Goal: Task Accomplishment & Management: Use online tool/utility

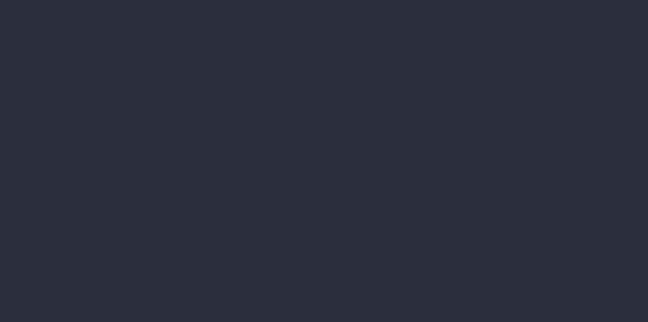
select select "job"
select select "billing"
select select "job"
select select "billing"
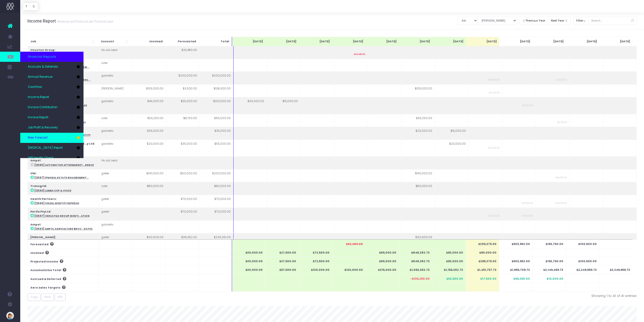
click at [48, 137] on span "New Forecast" at bounding box center [38, 137] width 20 height 5
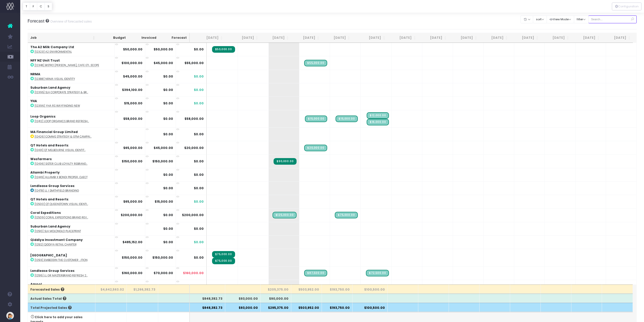
click at [605, 21] on input "text" at bounding box center [613, 19] width 49 height 8
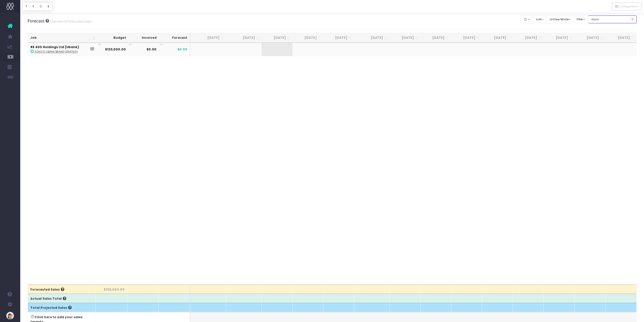
type input "ubank"
click at [155, 51] on strong "$0.00" at bounding box center [152, 49] width 10 height 4
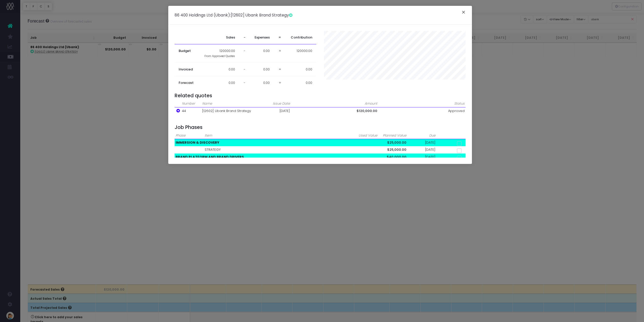
click at [466, 11] on button "×" at bounding box center [463, 13] width 11 height 8
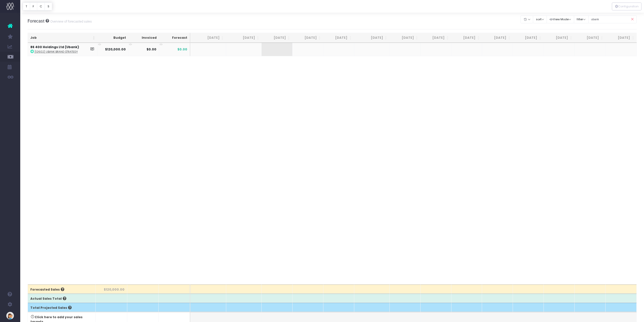
click at [251, 49] on td at bounding box center [243, 49] width 35 height 13
click at [247, 51] on td at bounding box center [243, 49] width 35 height 13
click at [237, 50] on td at bounding box center [243, 49] width 35 height 13
click at [271, 49] on span "+" at bounding box center [269, 49] width 15 height 13
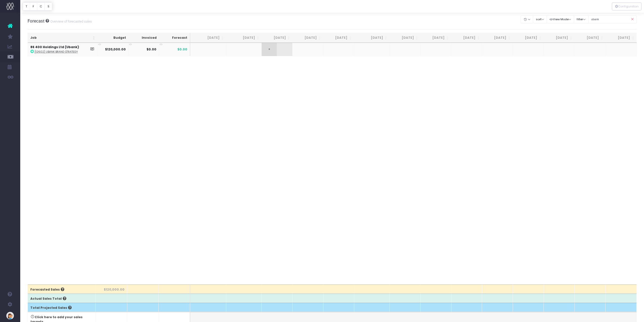
click at [271, 49] on span "+" at bounding box center [269, 49] width 15 height 13
type input "48000"
click at [307, 52] on body "Oh my... this is bad. [PERSON_NAME] wasn't able to load this page. Please conta…" at bounding box center [322, 161] width 644 height 322
click at [307, 52] on div at bounding box center [322, 161] width 644 height 322
click at [307, 52] on span "+" at bounding box center [300, 49] width 15 height 13
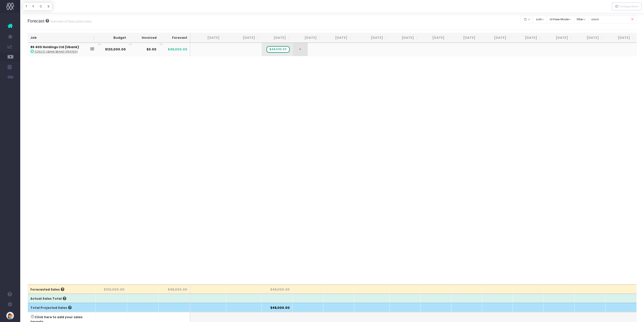
click at [307, 52] on span "+" at bounding box center [300, 49] width 15 height 13
type input "26000"
click at [342, 50] on body "Oh my... this is bad. [PERSON_NAME] wasn't able to load this page. Please conta…" at bounding box center [322, 161] width 644 height 322
click at [342, 50] on div at bounding box center [322, 161] width 644 height 322
click at [313, 50] on span "$26,000.00" at bounding box center [309, 49] width 23 height 7
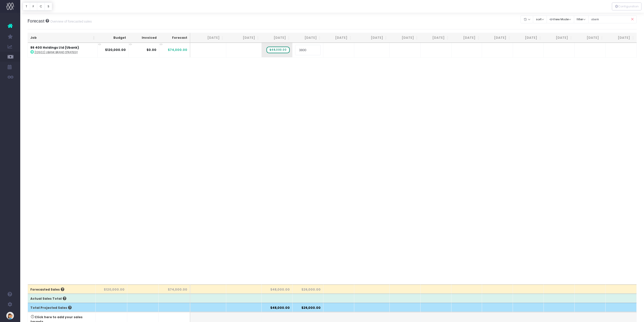
type input "38000"
click at [338, 50] on span "+" at bounding box center [331, 49] width 15 height 13
type input "18000"
click at [326, 94] on body "Oh my... this is bad. [PERSON_NAME] wasn't able to load this page. Please conta…" at bounding box center [322, 161] width 644 height 322
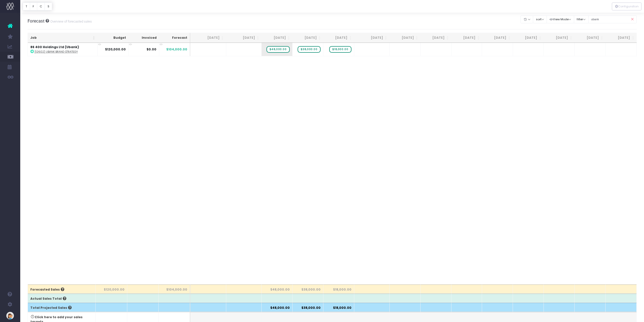
click at [633, 19] on icon at bounding box center [632, 19] width 9 height 10
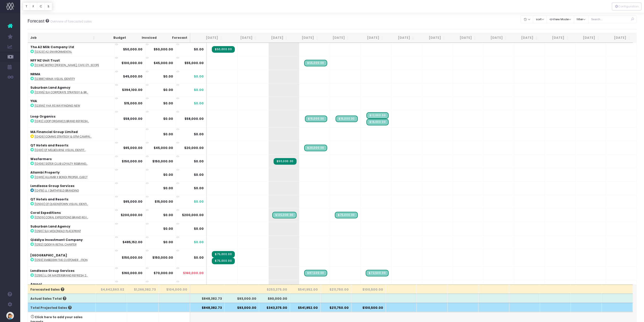
click at [41, 37] on th "Job" at bounding box center [63, 38] width 70 height 10
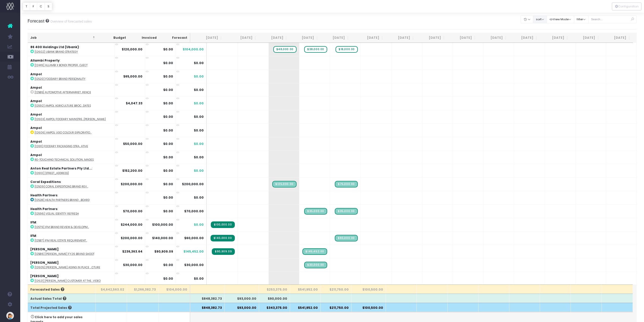
click at [540, 20] on button "sort" at bounding box center [540, 19] width 14 height 8
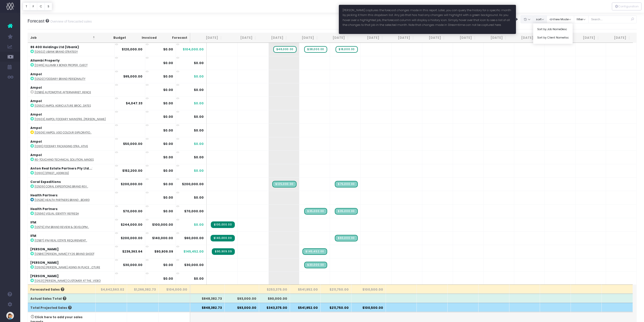
click at [521, 21] on button "button" at bounding box center [527, 19] width 13 height 8
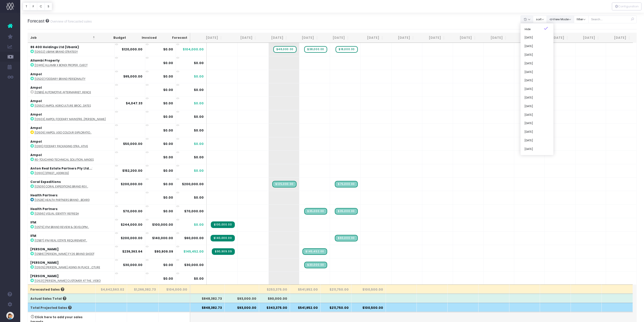
click at [568, 19] on button "View Mode" at bounding box center [561, 19] width 28 height 8
click at [565, 38] on link "Show Revenue Recognition" at bounding box center [573, 37] width 50 height 9
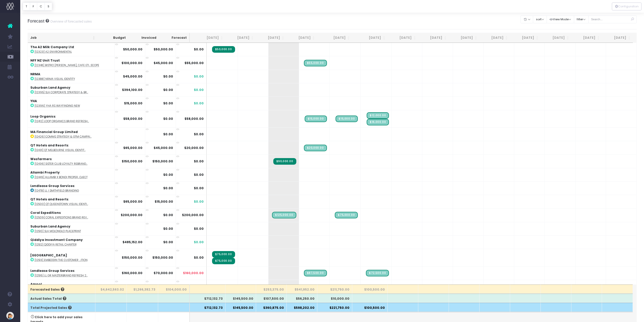
click at [72, 36] on th "Job" at bounding box center [63, 38] width 70 height 10
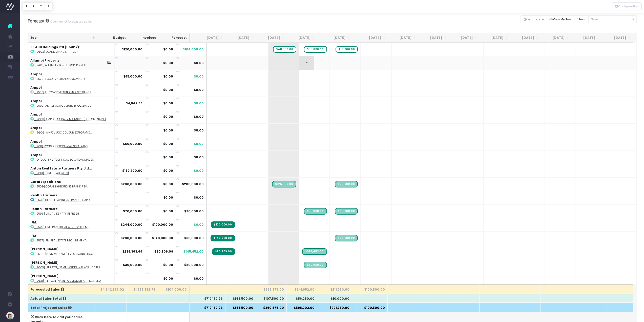
click at [307, 65] on td "+" at bounding box center [314, 62] width 31 height 13
click at [299, 62] on span "+" at bounding box center [306, 62] width 15 height 13
type input "5470"
click at [296, 76] on body "Oh my... this is bad. [PERSON_NAME] wasn't able to load this page. Please conta…" at bounding box center [322, 161] width 644 height 322
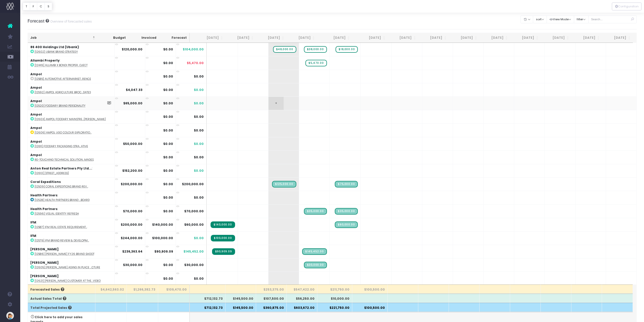
click at [273, 104] on td "+" at bounding box center [284, 102] width 31 height 13
click at [269, 104] on span "+" at bounding box center [276, 103] width 15 height 13
type input "26000"
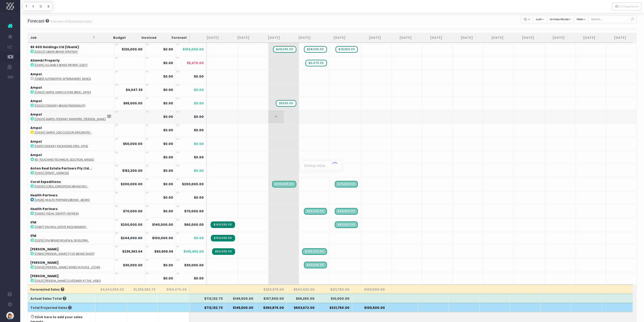
click at [275, 120] on body "Oh my... this is bad. [PERSON_NAME] wasn't able to load this page. Please conta…" at bounding box center [322, 161] width 644 height 322
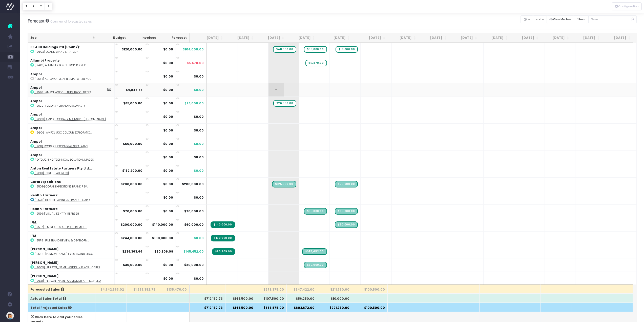
click at [277, 92] on td "+" at bounding box center [284, 89] width 31 height 13
click at [269, 90] on span "+" at bounding box center [276, 89] width 15 height 13
type input "2000"
click at [303, 91] on body "Oh my... this is bad. [PERSON_NAME] wasn't able to load this page. Please conta…" at bounding box center [322, 161] width 644 height 322
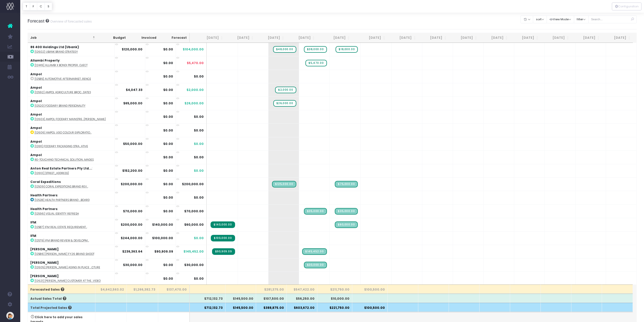
click at [0, 0] on span "+" at bounding box center [0, 0] width 0 height 0
type input "2047.50"
click at [291, 111] on body "Oh my... this is bad. [PERSON_NAME] wasn't able to load this page. Please conta…" at bounding box center [322, 161] width 644 height 322
click at [270, 145] on span "+" at bounding box center [276, 143] width 15 height 13
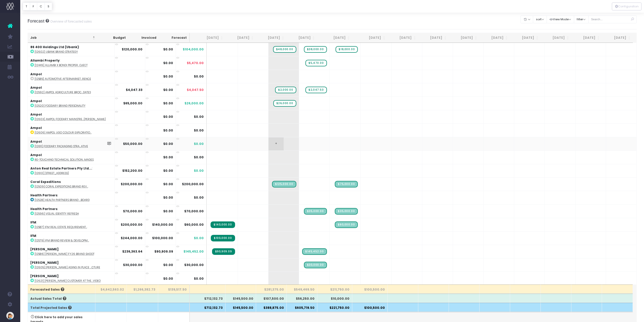
click at [270, 145] on span "+" at bounding box center [276, 143] width 15 height 13
type input "12500"
click at [298, 147] on body "Oh my... this is bad. [PERSON_NAME] wasn't able to load this page. Please conta…" at bounding box center [322, 161] width 644 height 322
click at [299, 146] on span "+" at bounding box center [306, 143] width 15 height 13
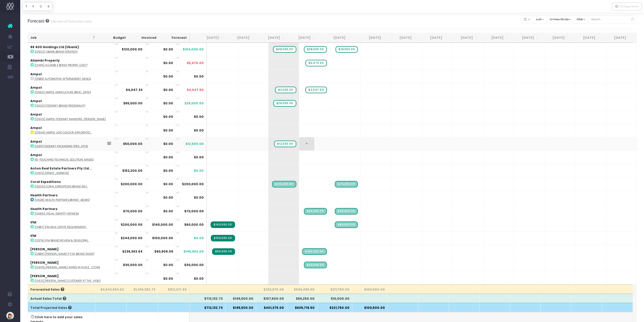
click at [299, 146] on span "+" at bounding box center [306, 143] width 15 height 13
type input "30000"
click at [335, 146] on body "Oh my... this is bad. [PERSON_NAME] wasn't able to load this page. Please conta…" at bounding box center [322, 161] width 644 height 322
click at [331, 145] on div at bounding box center [322, 161] width 644 height 322
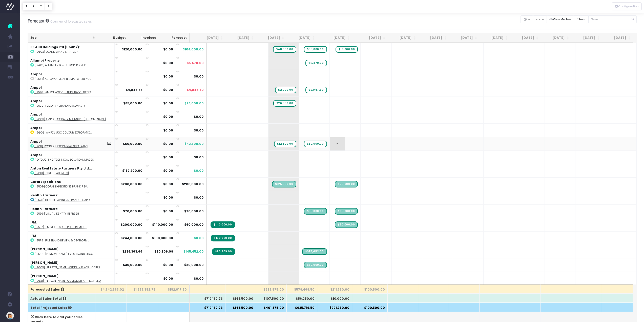
click at [330, 144] on span "+" at bounding box center [337, 143] width 15 height 13
click at [330, 142] on span "+" at bounding box center [337, 143] width 15 height 13
click at [314, 158] on body "Oh my... this is bad. [PERSON_NAME] wasn't able to load this page. Please conta…" at bounding box center [322, 161] width 644 height 322
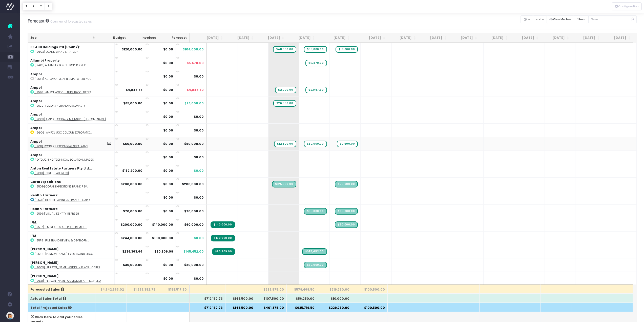
click at [54, 145] on abbr "[12611] Foodary packaging stra...ative" at bounding box center [61, 146] width 53 height 4
click at [303, 174] on td "+" at bounding box center [314, 170] width 31 height 13
click at [299, 171] on span "+" at bounding box center [306, 170] width 15 height 13
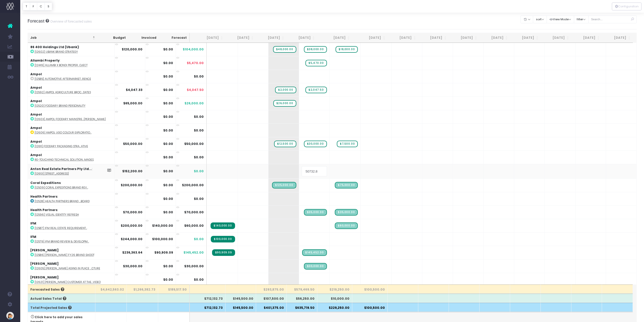
type input "50732.83"
click at [332, 172] on body "Oh my... this is bad. [PERSON_NAME] wasn't able to load this page. Please conta…" at bounding box center [322, 161] width 644 height 322
click at [332, 171] on span "+" at bounding box center [337, 170] width 15 height 13
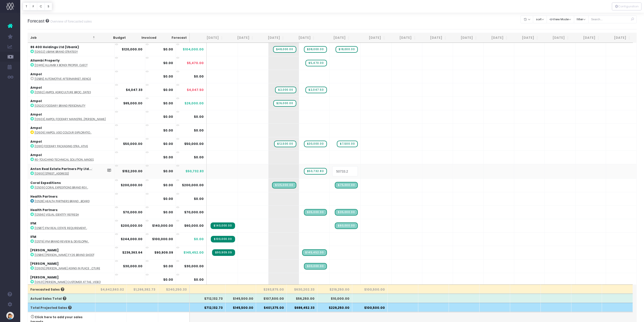
type input "50733.28"
click at [368, 171] on body "Oh my... this is bad. [PERSON_NAME] wasn't able to load this page. Please conta…" at bounding box center [322, 161] width 644 height 322
click at [0, 0] on span "+" at bounding box center [0, 0] width 0 height 0
type input "5733.89"
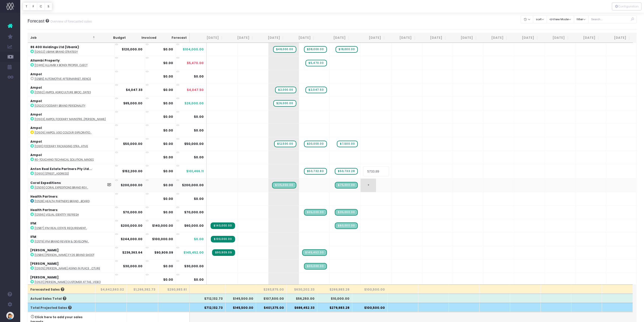
click at [362, 181] on body "Oh my... this is bad. [PERSON_NAME] wasn't able to load this page. Please conta…" at bounding box center [322, 161] width 644 height 322
click at [242, 189] on td at bounding box center [253, 183] width 31 height 13
click at [302, 185] on span "+" at bounding box center [306, 183] width 15 height 13
click at [299, 185] on span "+" at bounding box center [306, 183] width 15 height 13
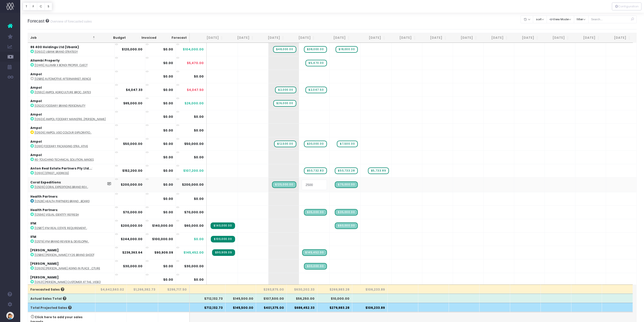
type input "25000"
click at [338, 190] on body "Oh my... this is bad. [PERSON_NAME] wasn't able to load this page. Please conta…" at bounding box center [322, 161] width 644 height 322
click at [336, 189] on td "+ $75,000.00" at bounding box center [345, 183] width 31 height 13
click at [330, 181] on span "+" at bounding box center [337, 183] width 15 height 13
click at [330, 184] on span "+" at bounding box center [337, 183] width 15 height 13
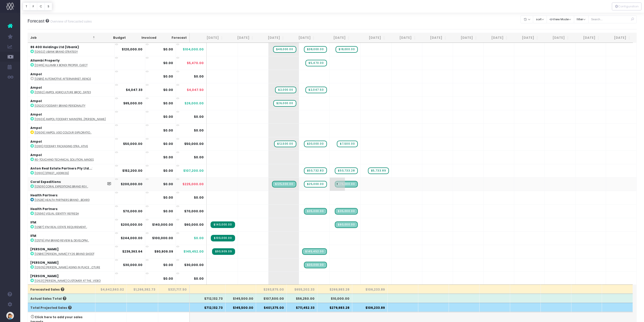
click at [330, 185] on span "+" at bounding box center [337, 183] width 15 height 13
type input "25000"
click at [279, 189] on body "Oh my... this is bad. [PERSON_NAME] wasn't able to load this page. Please conta…" at bounding box center [322, 161] width 644 height 322
click at [278, 189] on div at bounding box center [322, 161] width 644 height 322
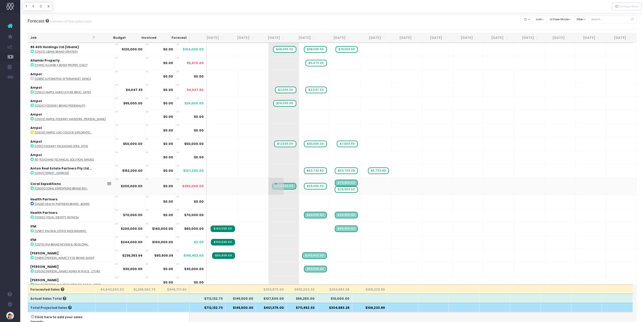
click at [277, 189] on span "$125,000.00" at bounding box center [284, 186] width 24 height 7
click at [277, 192] on td "+ $125,000.00" at bounding box center [284, 185] width 31 height 17
click at [276, 191] on td "+ $125,000.00" at bounding box center [284, 185] width 31 height 17
click at [269, 191] on span "+" at bounding box center [276, 185] width 15 height 17
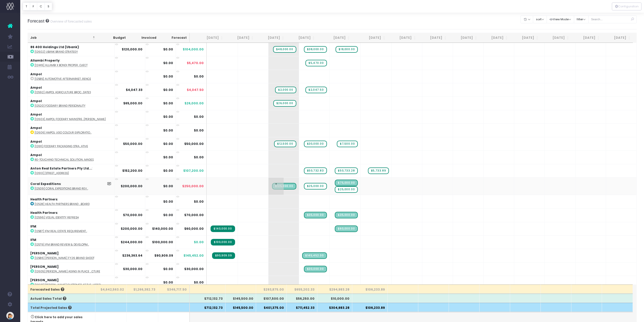
click at [269, 191] on span "+" at bounding box center [276, 185] width 15 height 17
type input "-125000"
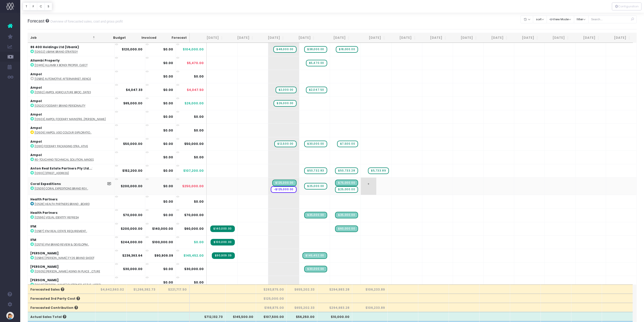
click at [363, 188] on span "+" at bounding box center [368, 185] width 15 height 17
click at [330, 184] on span "+" at bounding box center [337, 185] width 15 height 17
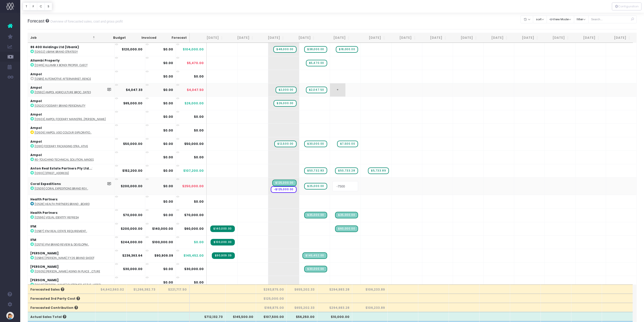
type input "-75000"
drag, startPoint x: 371, startPoint y: 183, endPoint x: 366, endPoint y: 186, distance: 5.8
click at [371, 183] on body "Oh my... this is bad. [PERSON_NAME] wasn't able to load this page. Please conta…" at bounding box center [322, 161] width 644 height 322
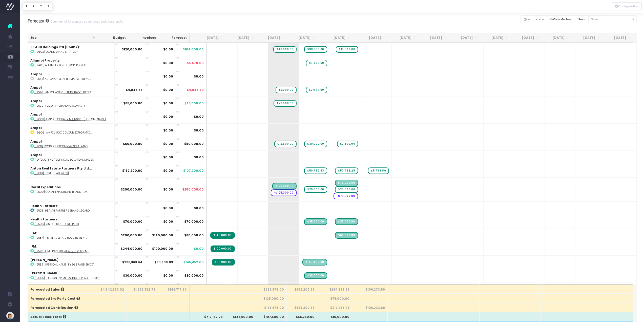
click at [0, 0] on span "+" at bounding box center [0, 0] width 0 height 0
click at [366, 186] on span "+" at bounding box center [368, 189] width 15 height 24
type input "25000"
click at [390, 190] on body "Oh my... this is bad. [PERSON_NAME] wasn't able to load this page. Please conta…" at bounding box center [322, 161] width 644 height 322
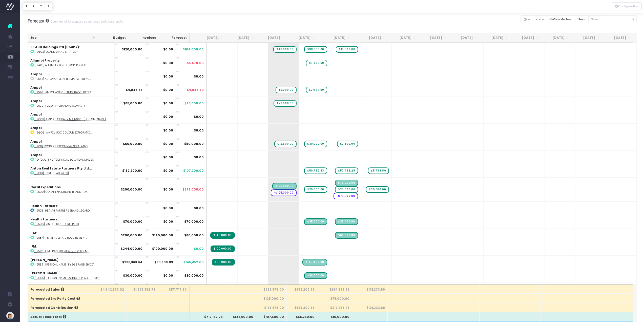
click at [0, 0] on span "+" at bounding box center [0, 0] width 0 height 0
type input "15000"
click at [402, 202] on body "Oh my... this is bad. [PERSON_NAME] wasn't able to load this page. Please conta…" at bounding box center [322, 161] width 644 height 322
